Goal: Contribute content: Add original content to the website for others to see

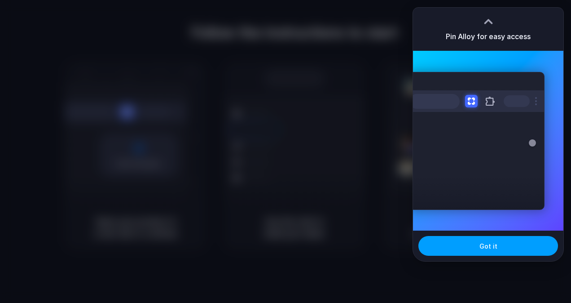
click at [502, 247] on button "Got it" at bounding box center [488, 246] width 140 height 20
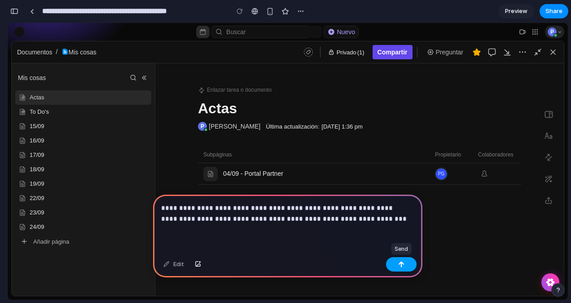
click at [404, 268] on button "button" at bounding box center [401, 264] width 31 height 14
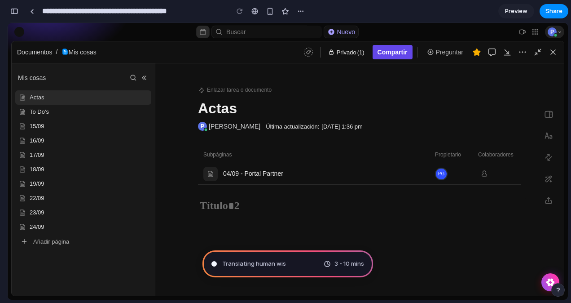
type input "**********"
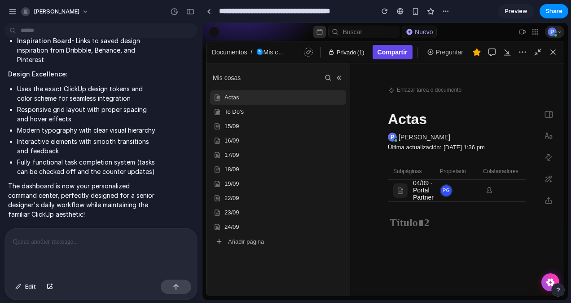
scroll to position [462, 0]
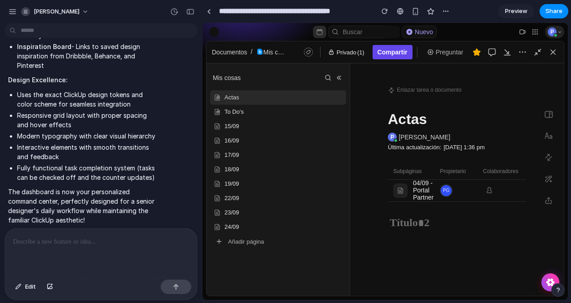
click at [521, 9] on span "Preview" at bounding box center [516, 11] width 22 height 9
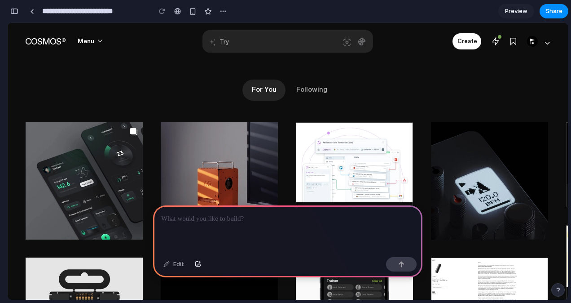
click at [439, 79] on div "For You Following" at bounding box center [288, 89] width 524 height 21
click at [321, 84] on button "Following" at bounding box center [311, 89] width 43 height 21
click at [314, 88] on button "Following" at bounding box center [311, 89] width 43 height 21
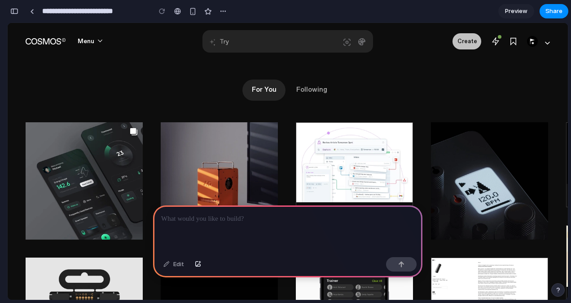
click at [457, 42] on button "Create" at bounding box center [467, 41] width 29 height 16
click at [502, 35] on div at bounding box center [495, 41] width 17 height 17
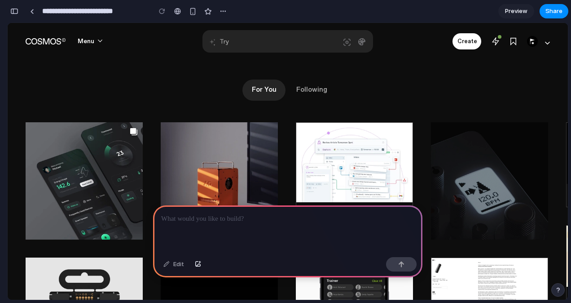
click at [477, 170] on button "Go to element" at bounding box center [489, 180] width 117 height 117
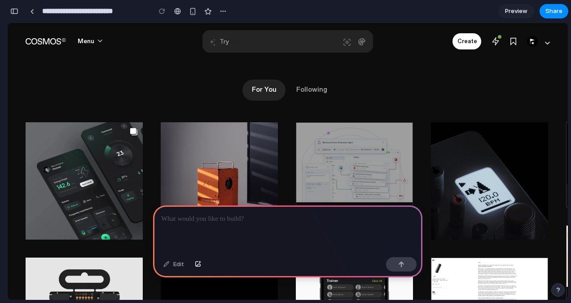
click at [376, 165] on button "Go to element" at bounding box center [354, 173] width 117 height 103
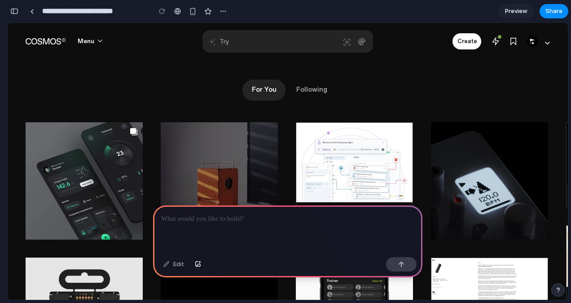
click at [241, 156] on button "Go to element" at bounding box center [219, 180] width 117 height 117
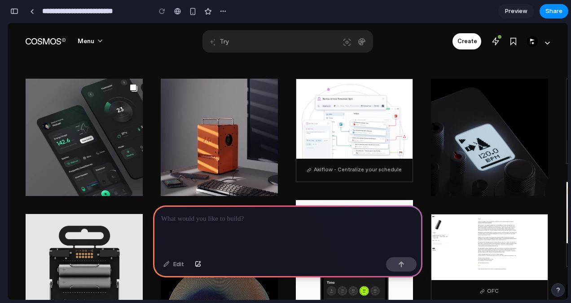
scroll to position [224, 0]
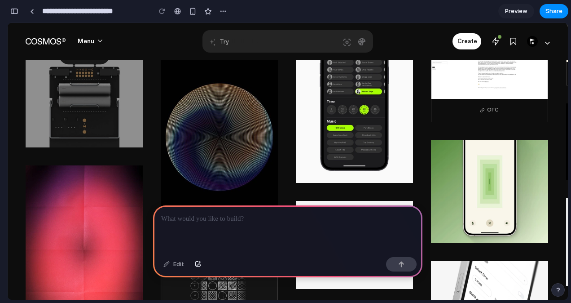
click at [84, 107] on button "Go to element" at bounding box center [84, 90] width 117 height 114
drag, startPoint x: 61, startPoint y: 198, endPoint x: 112, endPoint y: 92, distance: 117.5
click at [61, 198] on button "Go to element" at bounding box center [84, 248] width 117 height 166
click at [118, 65] on button "Go to element" at bounding box center [84, 90] width 117 height 114
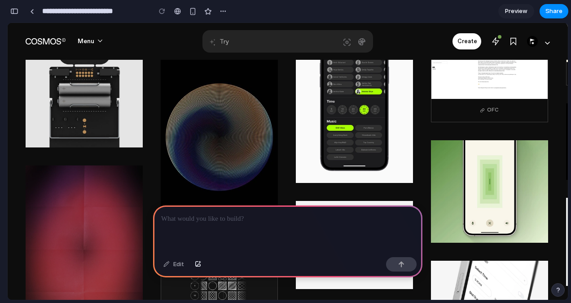
click at [97, 181] on button "Go to element" at bounding box center [84, 248] width 117 height 166
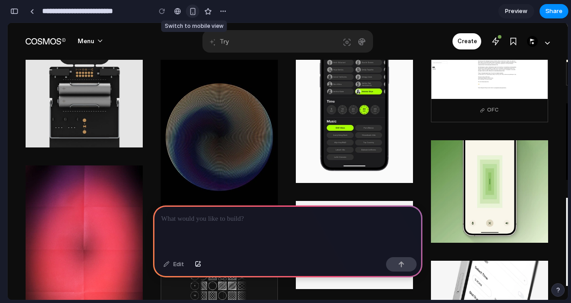
click at [188, 11] on button "button" at bounding box center [192, 10] width 13 height 13
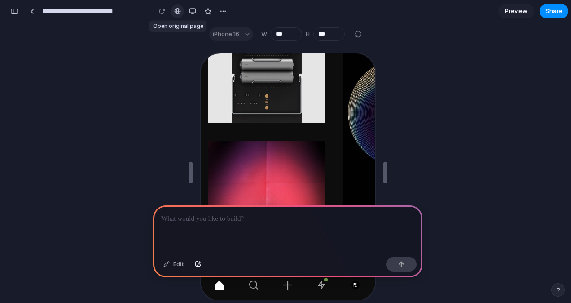
click at [180, 11] on div at bounding box center [177, 11] width 7 height 7
